Goal: Task Accomplishment & Management: Manage account settings

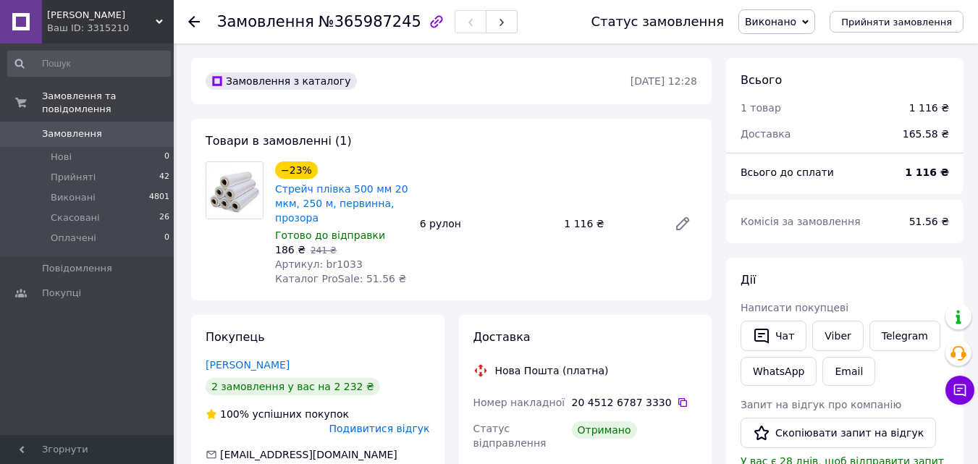
scroll to position [145, 0]
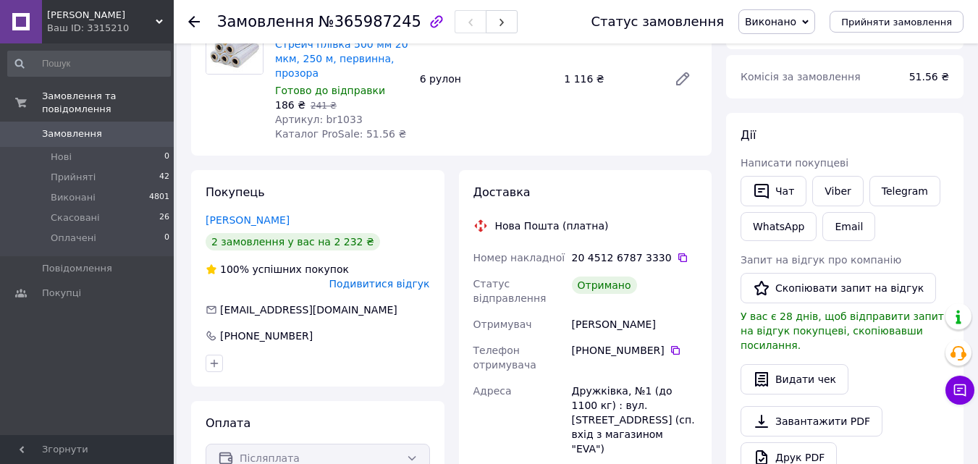
click at [190, 20] on icon at bounding box center [194, 22] width 12 height 12
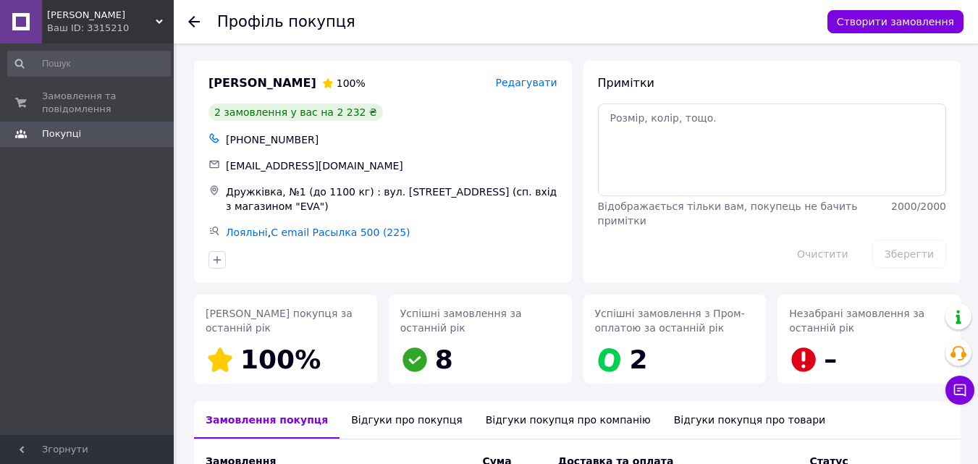
click at [196, 20] on icon at bounding box center [194, 22] width 12 height 12
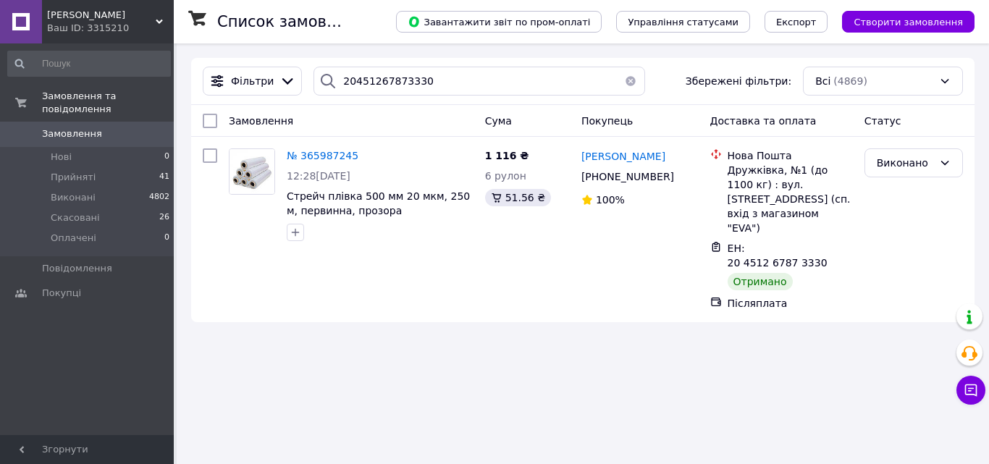
click at [622, 79] on button "button" at bounding box center [630, 81] width 29 height 29
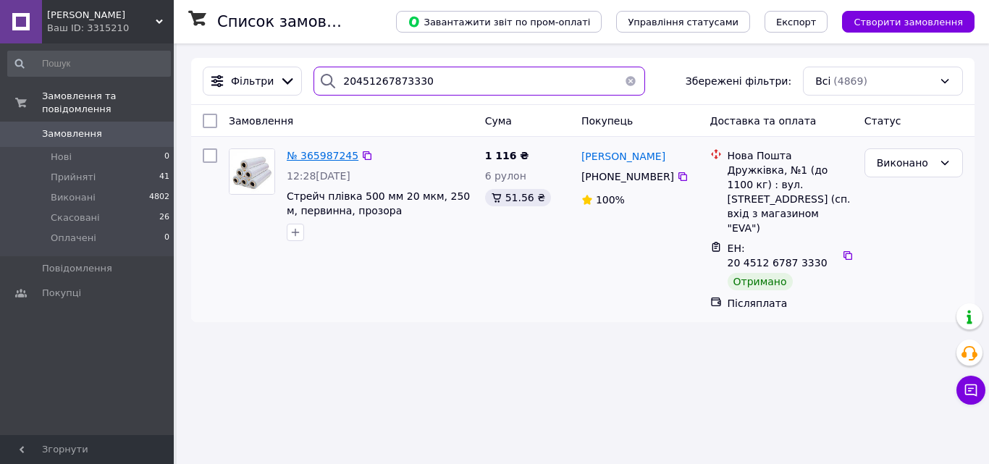
type input "20451267873330"
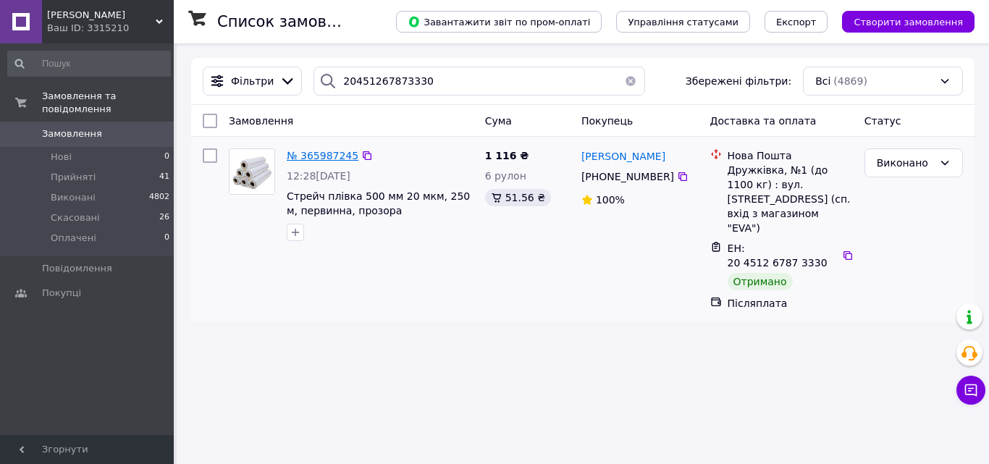
click at [315, 161] on span "№ 365987245" at bounding box center [323, 156] width 72 height 12
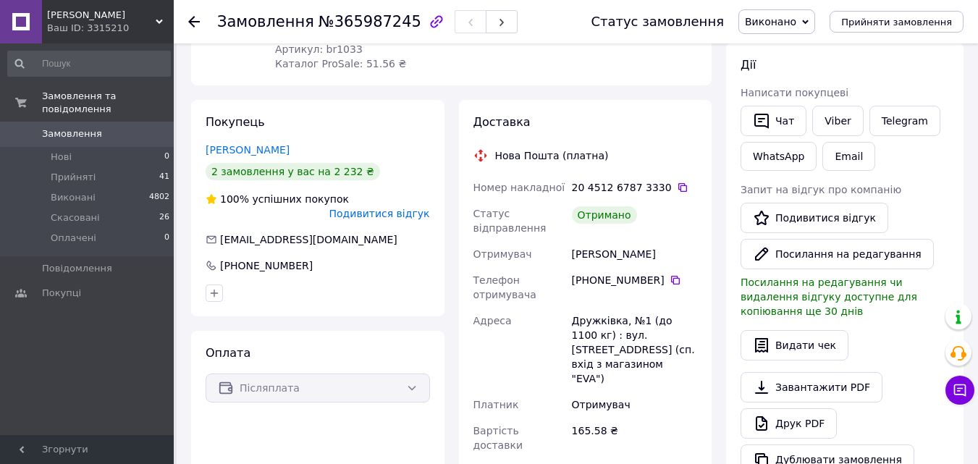
scroll to position [289, 0]
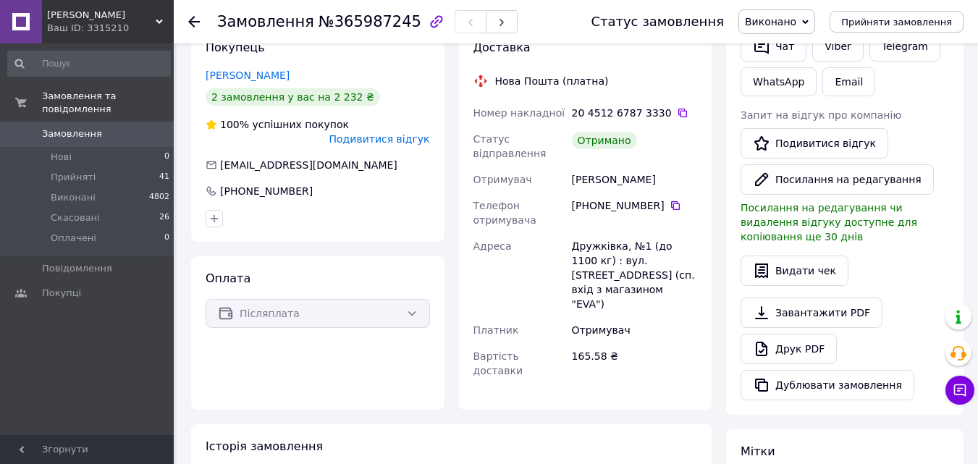
drag, startPoint x: 572, startPoint y: 177, endPoint x: 628, endPoint y: 173, distance: 56.6
click at [657, 176] on div "[PERSON_NAME]" at bounding box center [634, 179] width 131 height 26
copy div "[PERSON_NAME]"
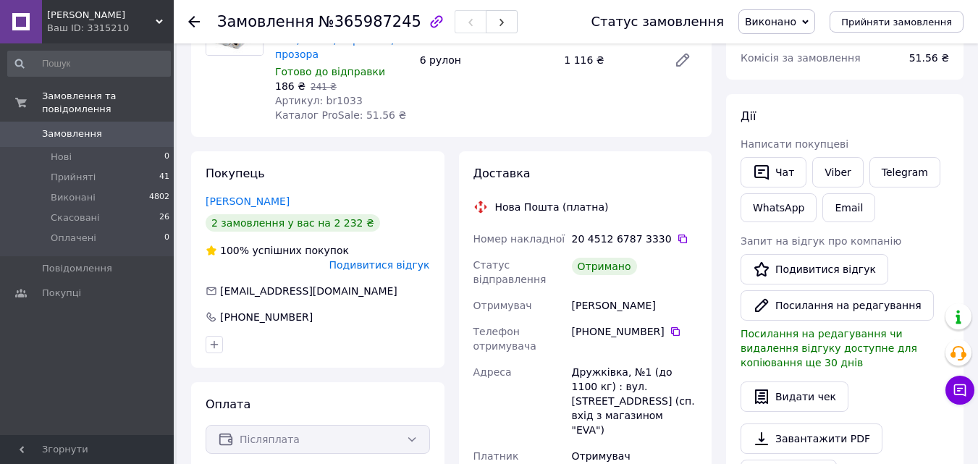
scroll to position [0, 0]
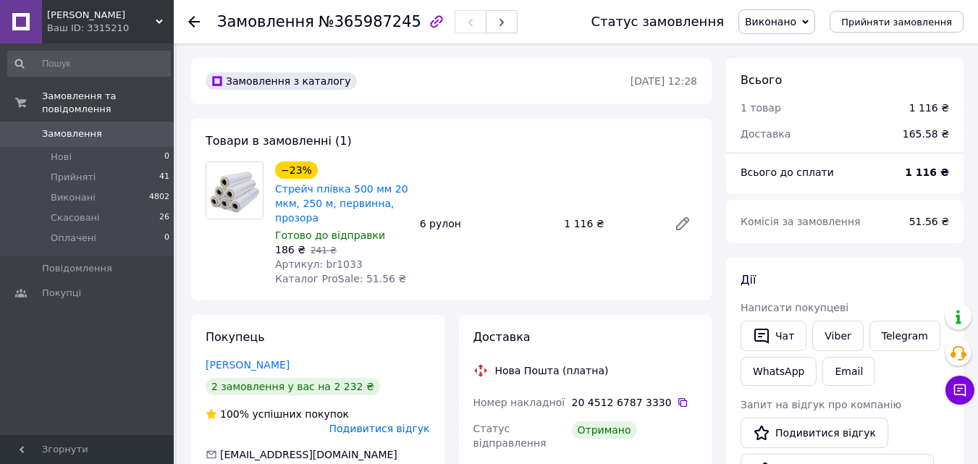
click at [196, 17] on icon at bounding box center [194, 22] width 12 height 12
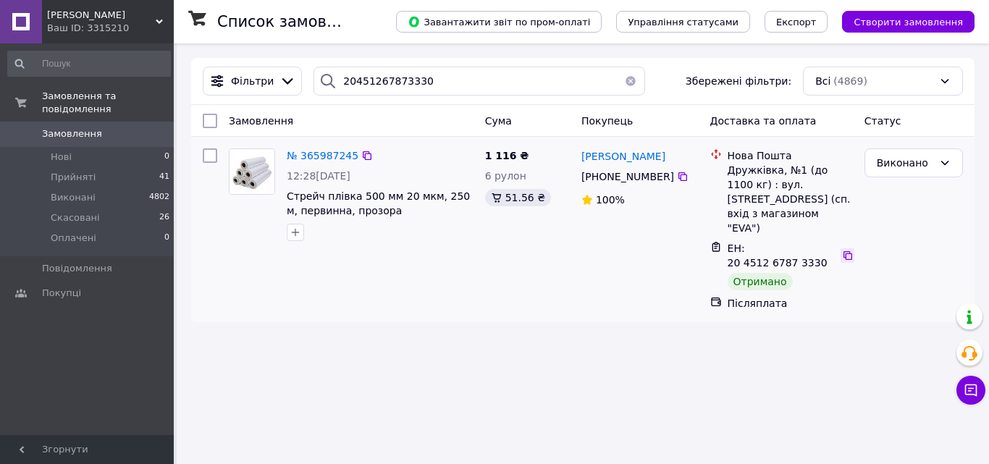
click at [842, 250] on icon at bounding box center [848, 256] width 12 height 12
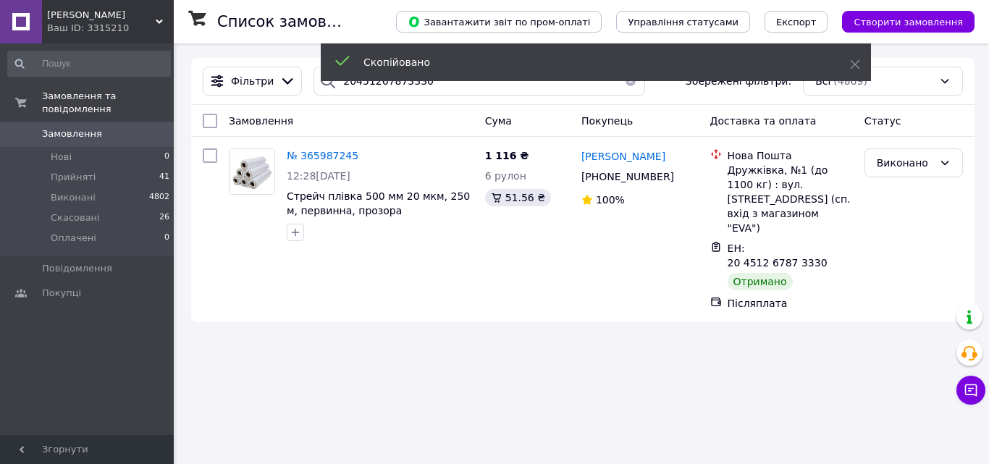
click at [625, 85] on button "button" at bounding box center [630, 81] width 29 height 29
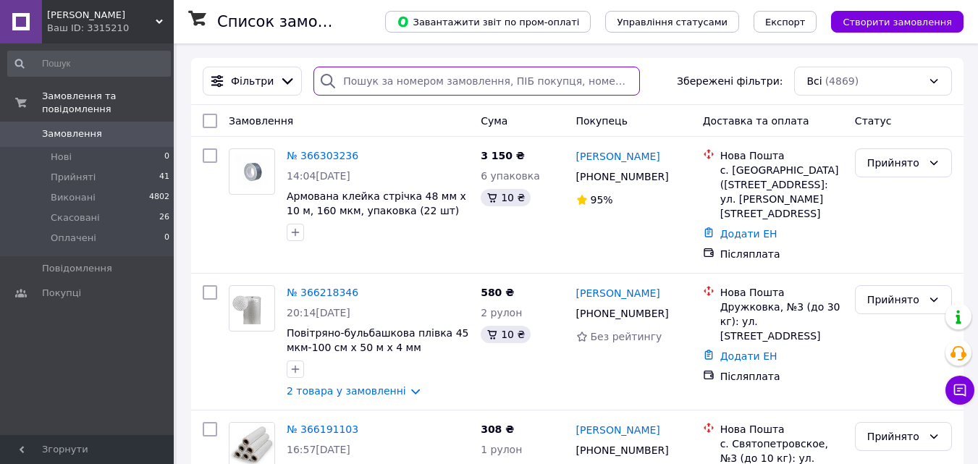
paste input "Наш"
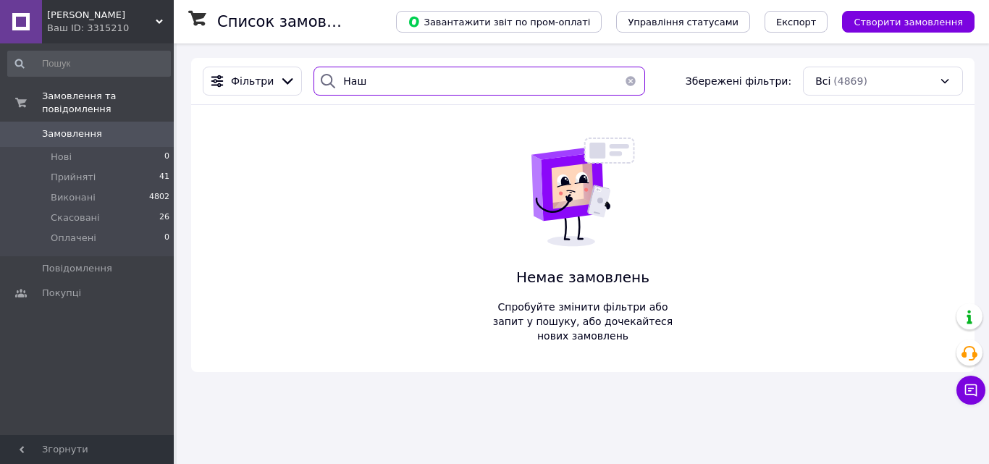
type input "Наш"
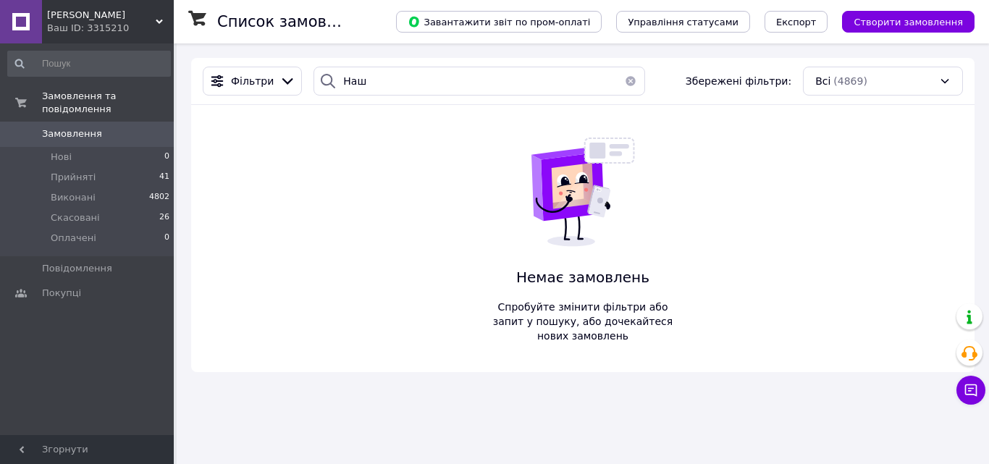
drag, startPoint x: 623, startPoint y: 80, endPoint x: 466, endPoint y: 96, distance: 157.9
click at [623, 82] on button "button" at bounding box center [630, 81] width 29 height 29
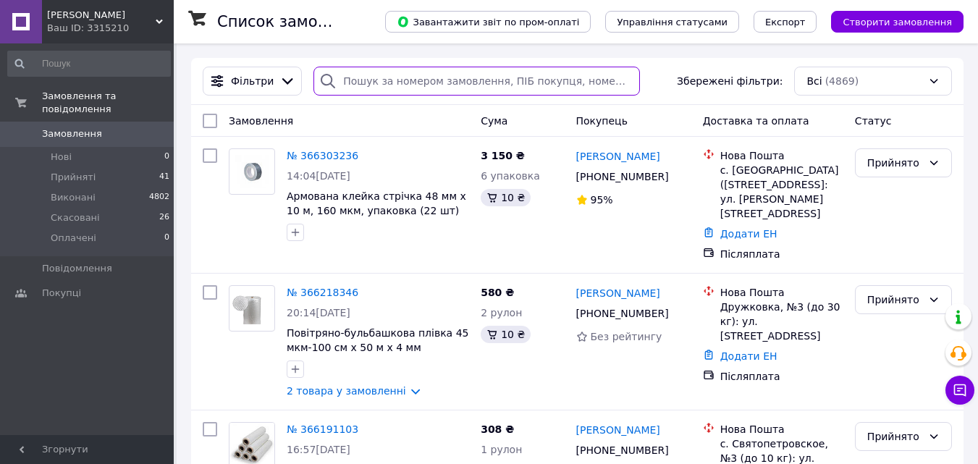
paste input "20451267873330"
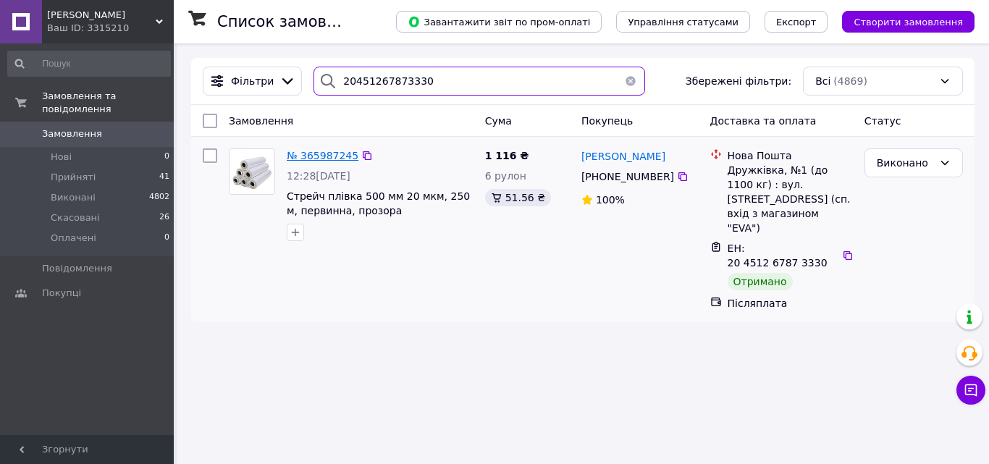
type input "20451267873330"
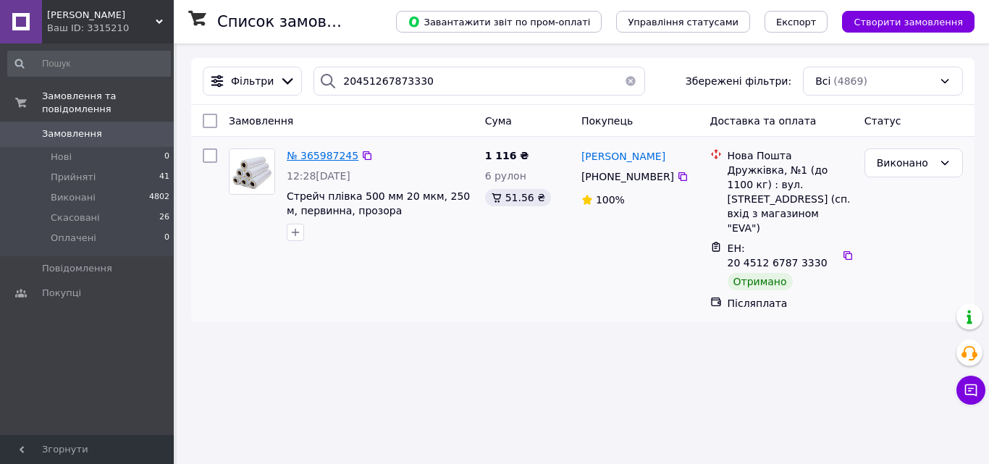
click at [314, 156] on span "№ 365987245" at bounding box center [323, 156] width 72 height 12
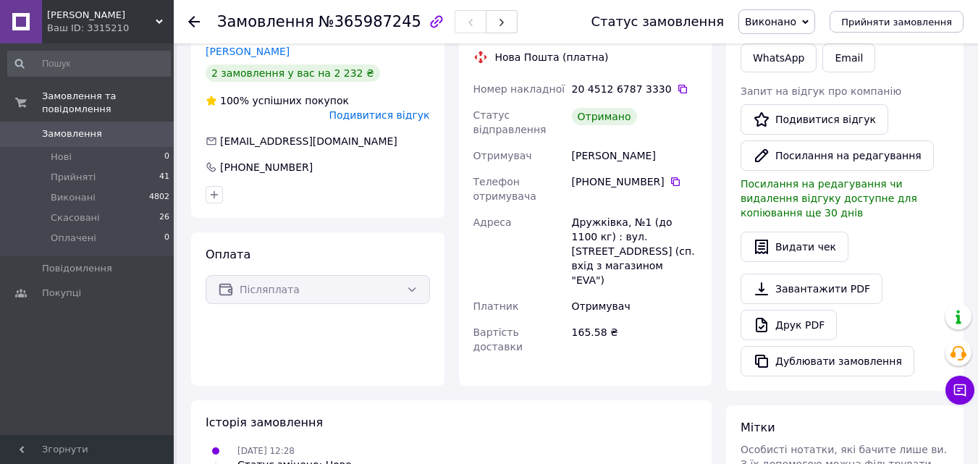
scroll to position [264, 0]
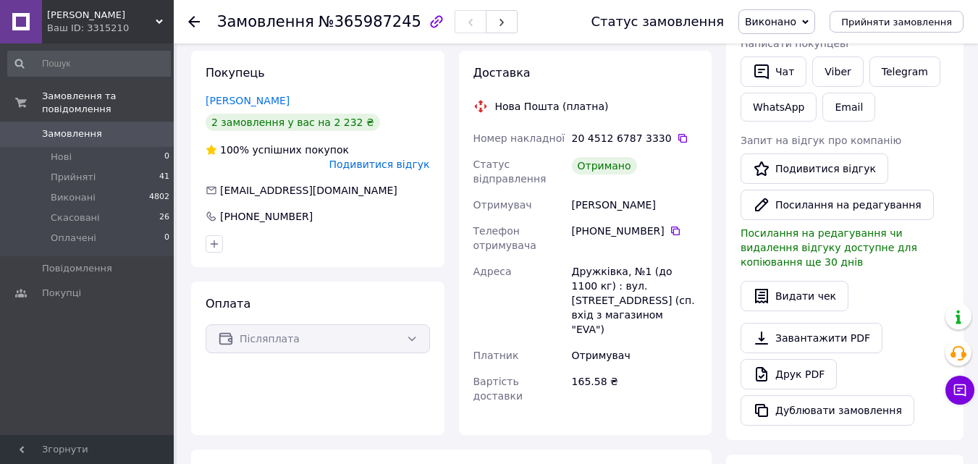
drag, startPoint x: 568, startPoint y: 202, endPoint x: 628, endPoint y: 196, distance: 60.3
click at [670, 200] on div "[PERSON_NAME]" at bounding box center [634, 205] width 131 height 26
copy div "[PERSON_NAME]"
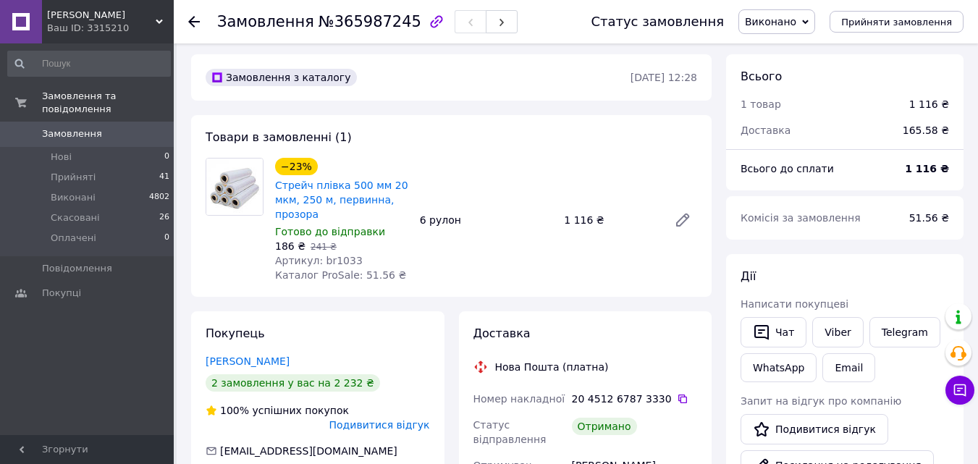
scroll to position [0, 0]
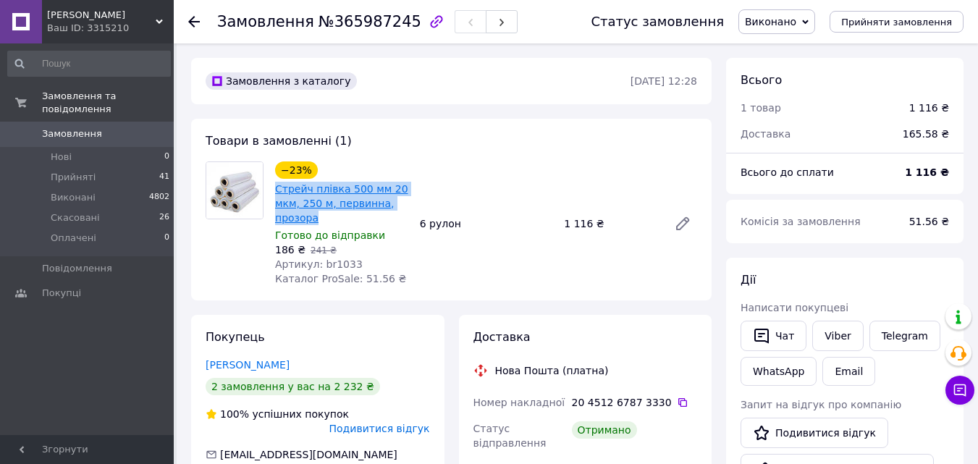
drag, startPoint x: 326, startPoint y: 219, endPoint x: 276, endPoint y: 189, distance: 59.1
click at [276, 189] on span "Стрейч плівка 500 мм 20 мкм, 250 м, первинна, прозора" at bounding box center [341, 203] width 133 height 43
copy link "Стрейч плівка 500 мм 20 мкм, 250 м, первинна, прозора"
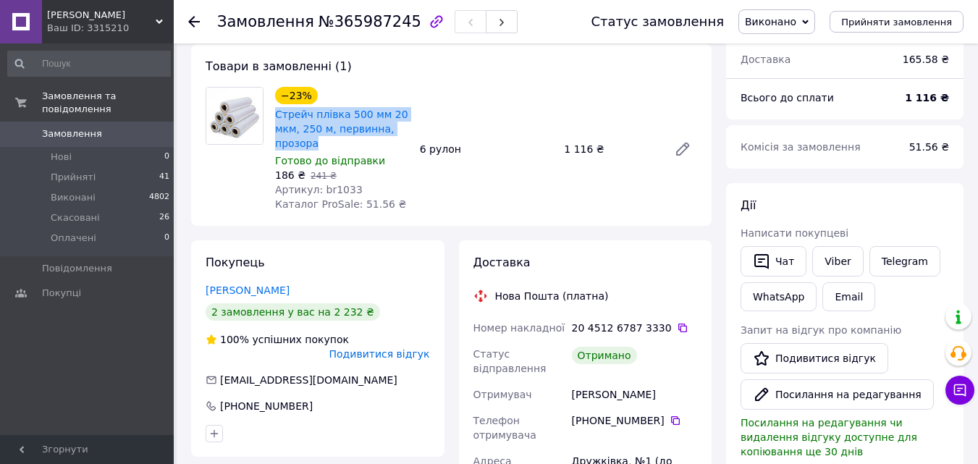
scroll to position [289, 0]
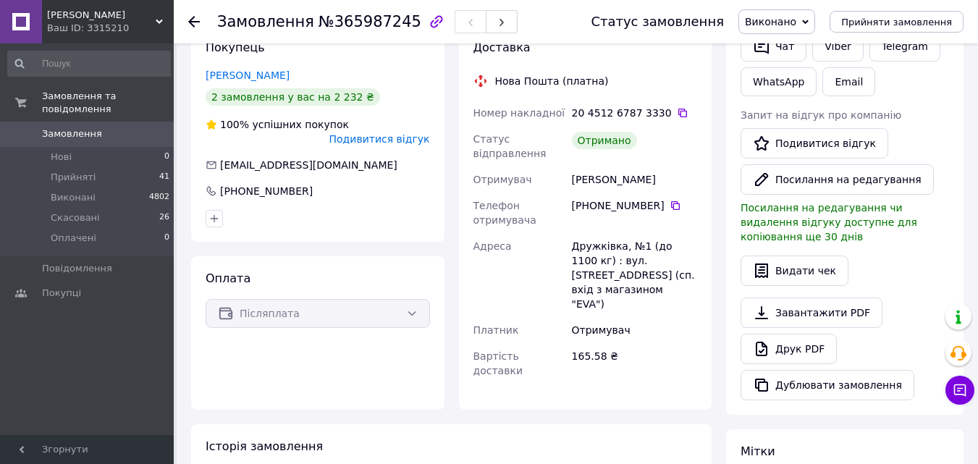
drag, startPoint x: 572, startPoint y: 177, endPoint x: 651, endPoint y: 184, distance: 79.2
click at [651, 184] on div "[PERSON_NAME]" at bounding box center [634, 179] width 131 height 26
copy div "[PERSON_NAME]"
drag, startPoint x: 667, startPoint y: 206, endPoint x: 580, endPoint y: 178, distance: 90.4
click at [669, 206] on icon at bounding box center [675, 206] width 12 height 12
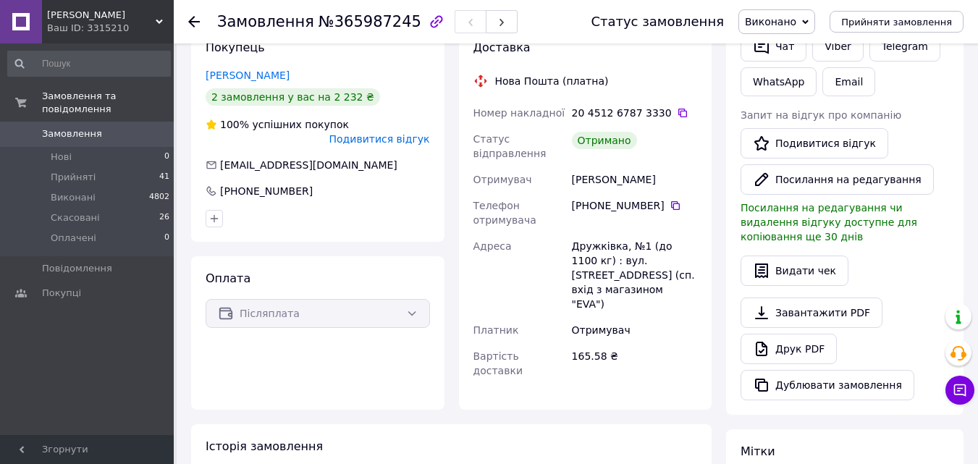
drag, startPoint x: 565, startPoint y: 178, endPoint x: 662, endPoint y: 178, distance: 97.7
click at [662, 178] on div "Номер накладної 20 4512 6787 3330   Статус відправлення Отримано Отримувач [PER…" at bounding box center [585, 242] width 230 height 284
copy div "Отримувач [PERSON_NAME]"
drag, startPoint x: 572, startPoint y: 243, endPoint x: 620, endPoint y: 244, distance: 47.8
click at [620, 245] on div "Дружківка, №1 (до 1100 кг) : вул. [STREET_ADDRESS] (сп. вхід з магазином "EVA")" at bounding box center [634, 275] width 131 height 84
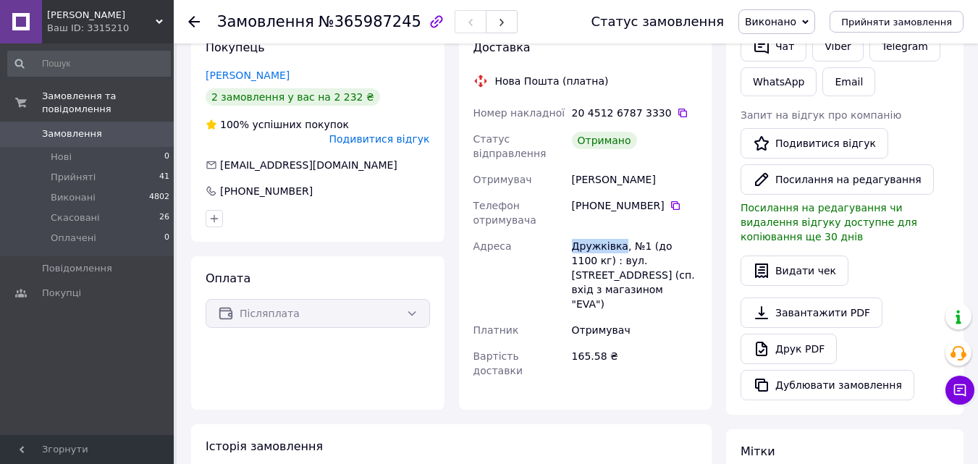
copy div "Дружківка"
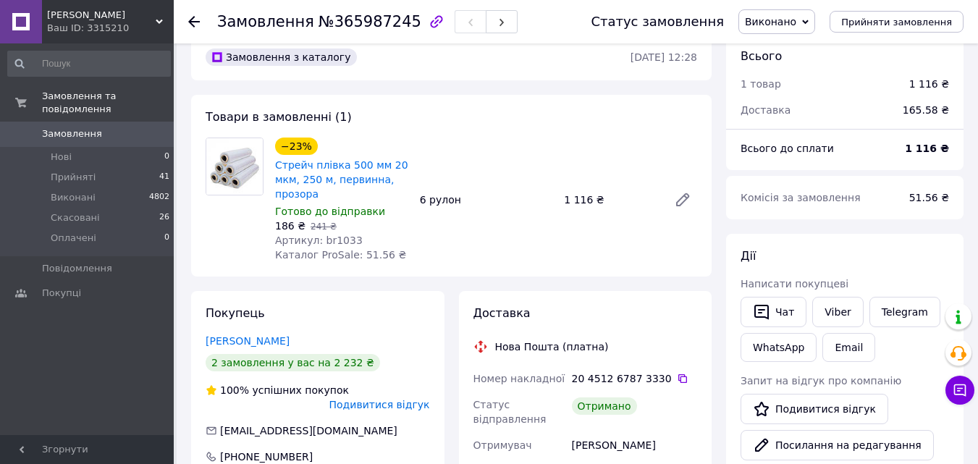
scroll to position [0, 0]
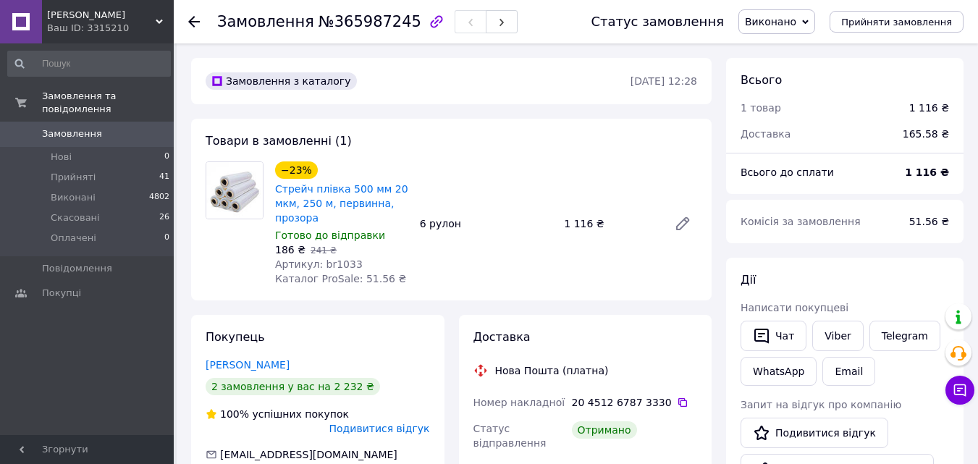
click at [194, 20] on icon at bounding box center [194, 22] width 12 height 12
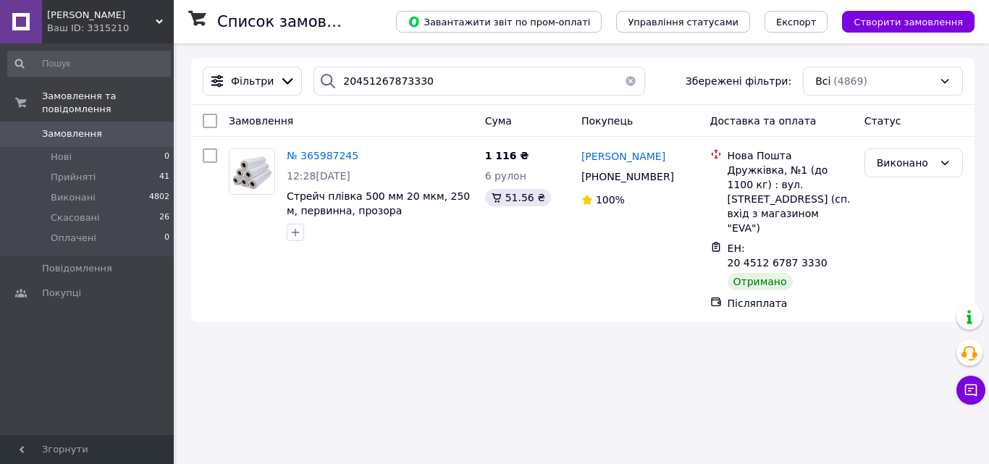
click at [625, 85] on button "button" at bounding box center [630, 81] width 29 height 29
